Goal: Check status

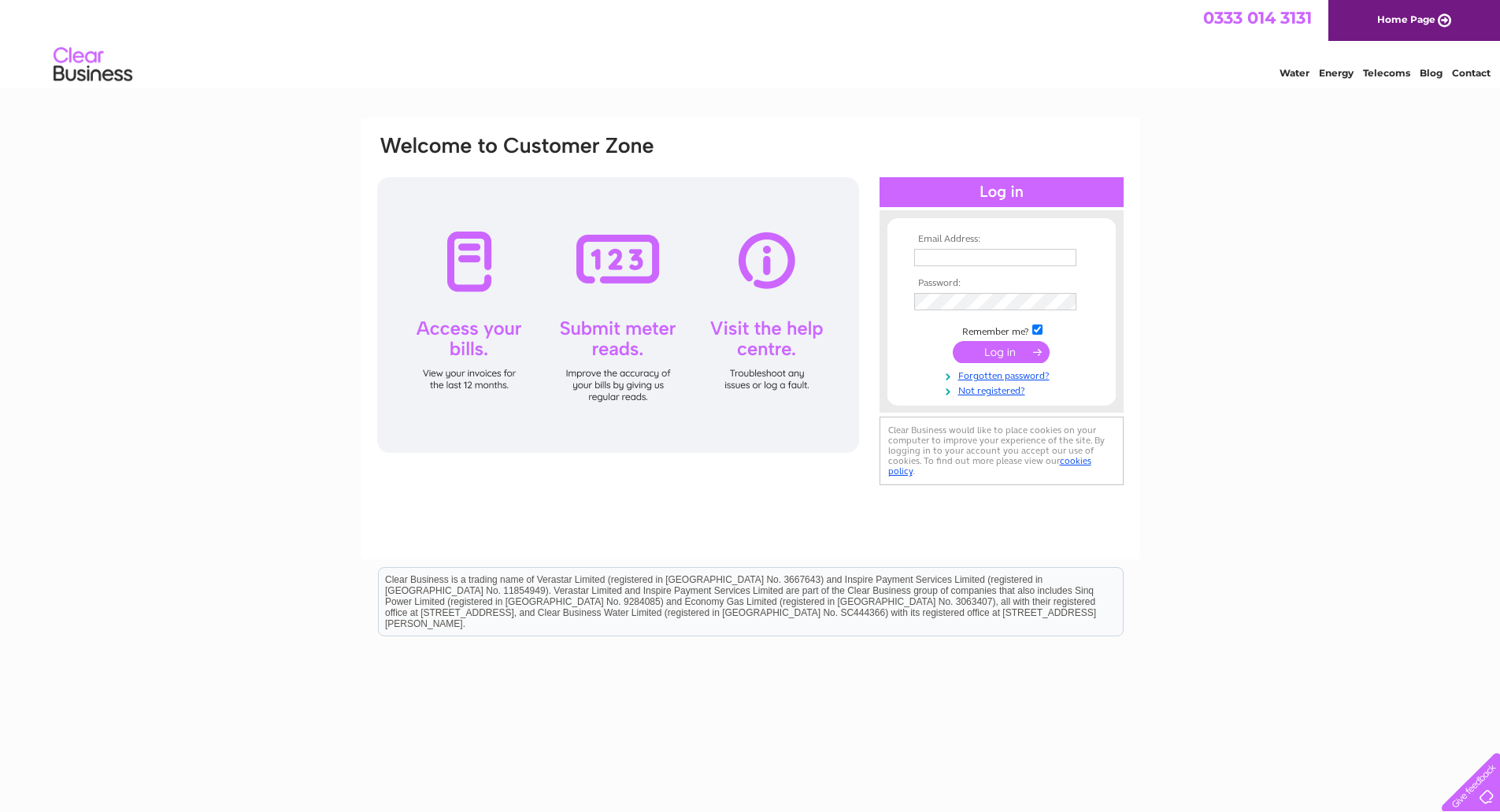
click at [964, 256] on input "text" at bounding box center [995, 256] width 162 height 17
type input "accounts@gmcltd.net"
click at [953, 343] on input "submit" at bounding box center [1001, 354] width 96 height 22
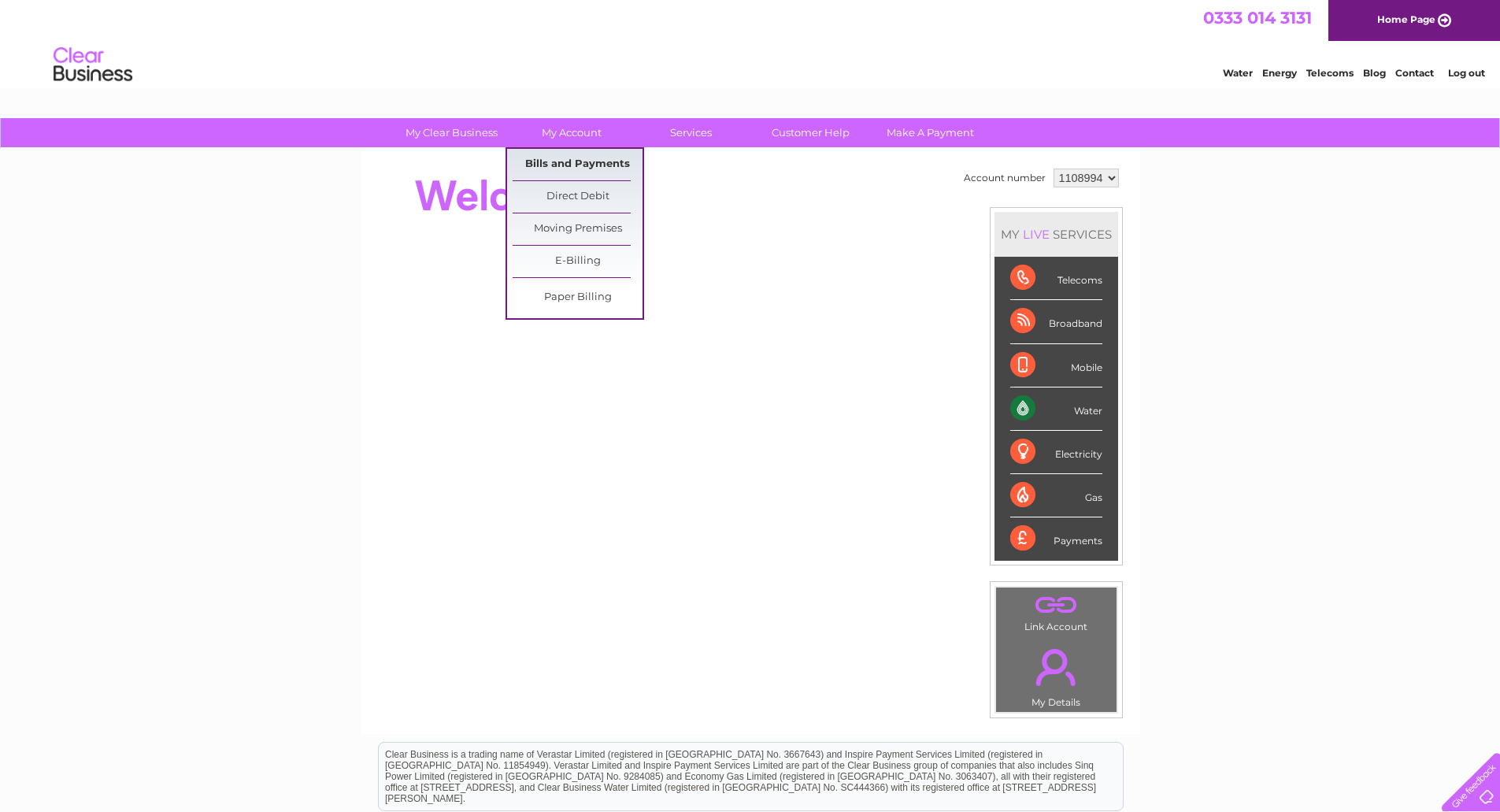
click at [549, 154] on link "Bills and Payments" at bounding box center [578, 165] width 130 height 32
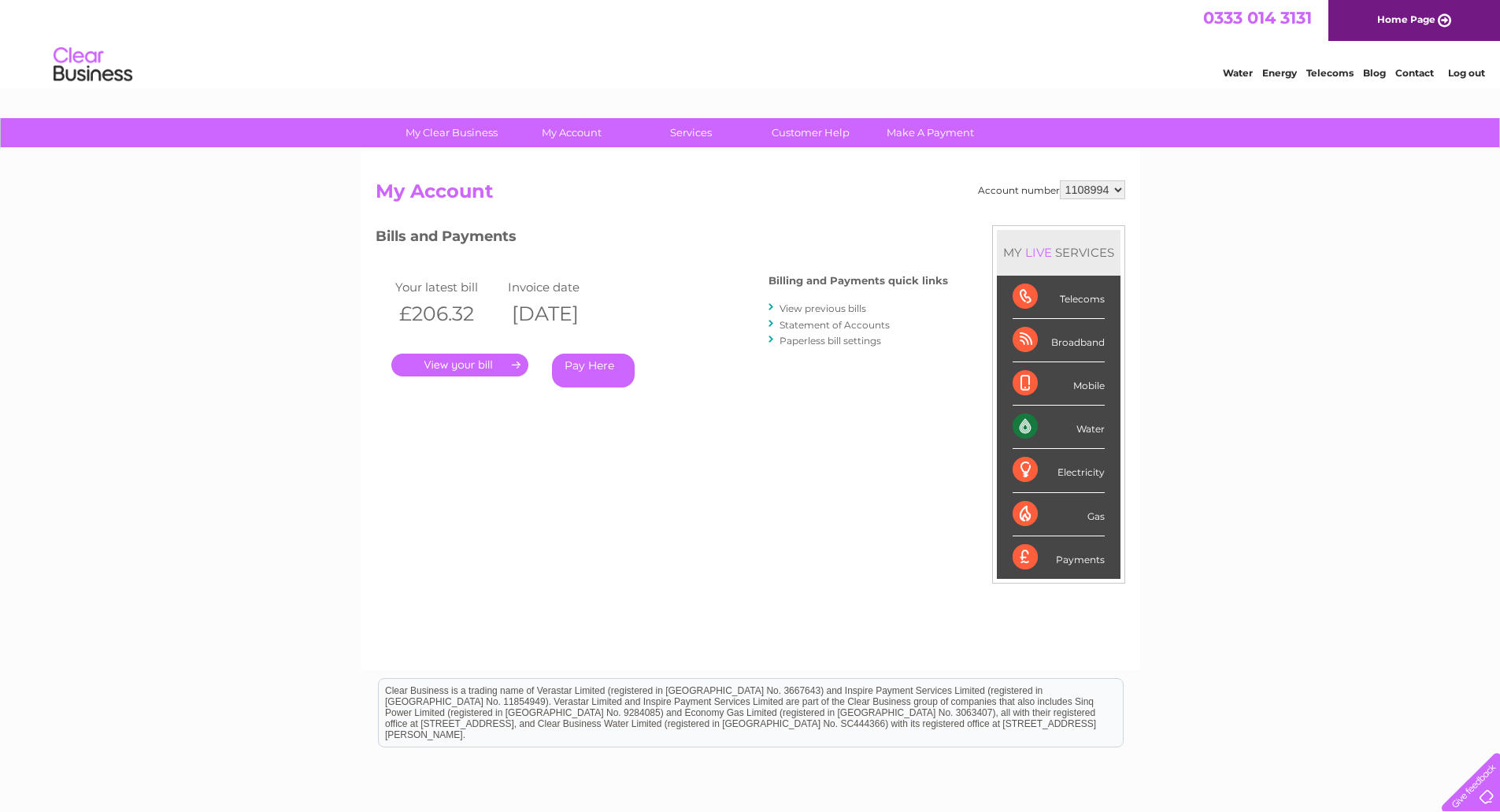
click at [483, 367] on link "." at bounding box center [460, 365] width 137 height 23
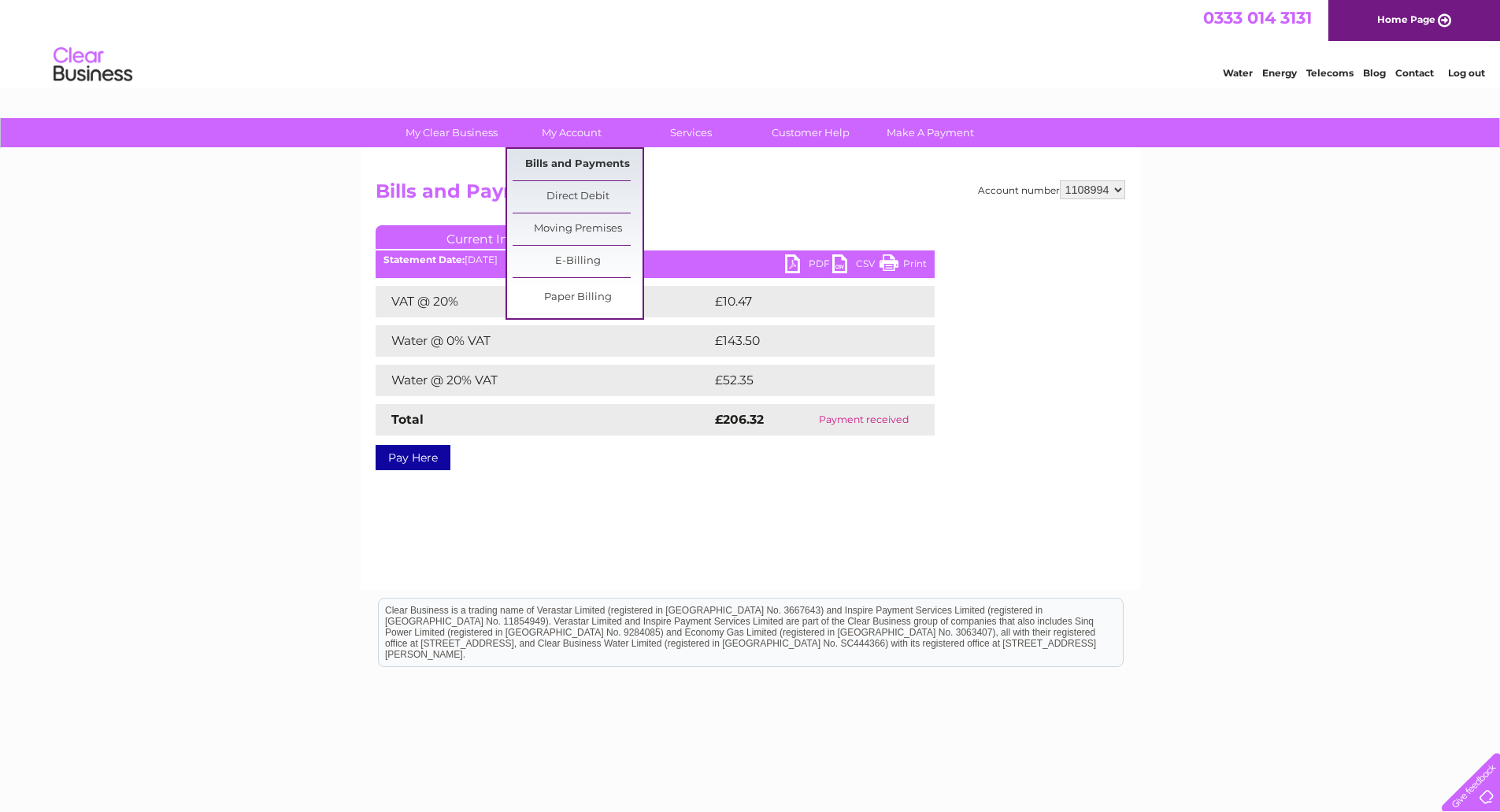
click at [573, 161] on link "Bills and Payments" at bounding box center [578, 165] width 130 height 32
